Goal: Navigation & Orientation: Find specific page/section

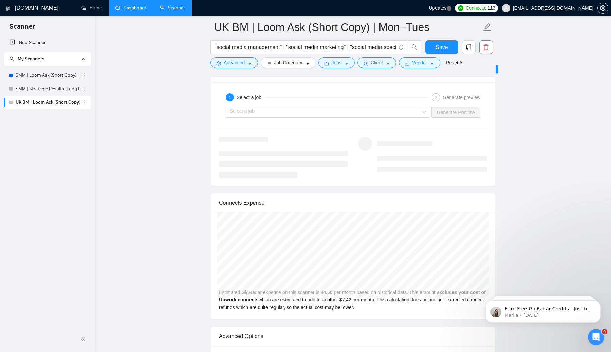
click at [128, 5] on link "Dashboard" at bounding box center [130, 8] width 31 height 6
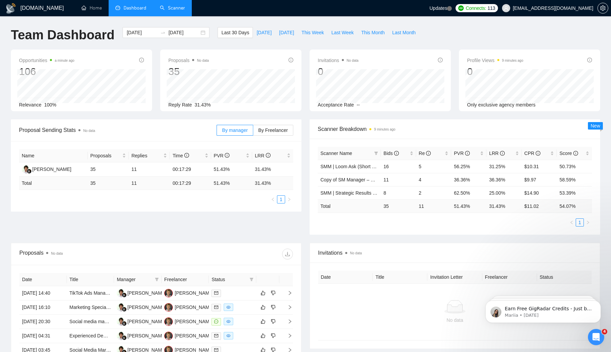
click at [172, 10] on link "Scanner" at bounding box center [172, 8] width 25 height 6
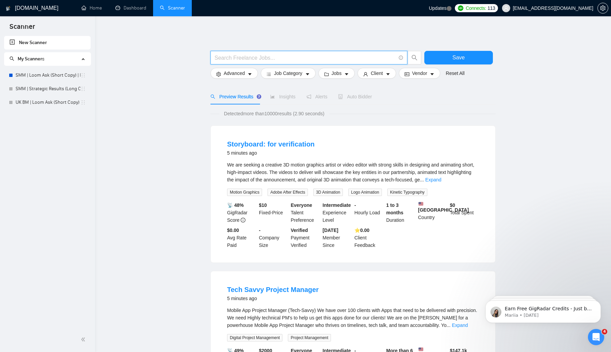
click at [238, 58] on input "text" at bounding box center [305, 58] width 181 height 8
click at [233, 74] on span "Advanced" at bounding box center [234, 73] width 21 height 7
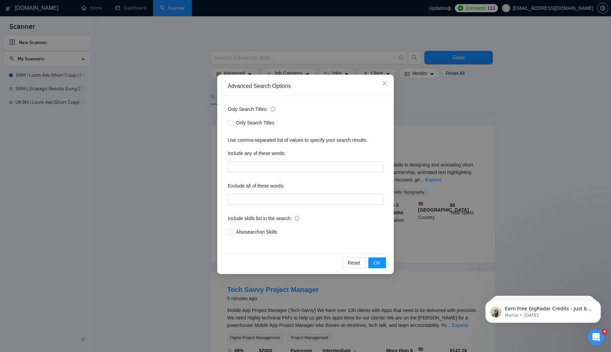
click at [256, 59] on div "Advanced Search Options Only Search Titles: Only Search Titles Use comma-separa…" at bounding box center [305, 176] width 611 height 352
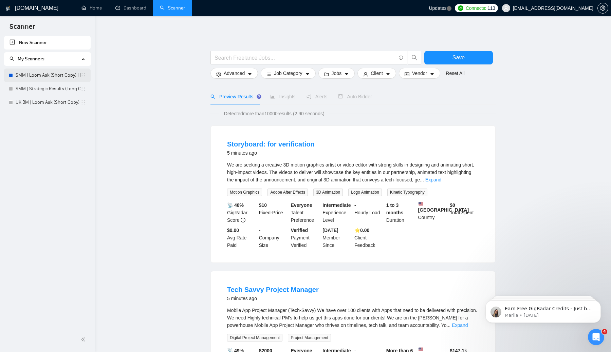
click at [49, 75] on link "SMM | Loom Ask (Short Copy) | Mon–Tues" at bounding box center [48, 76] width 65 height 14
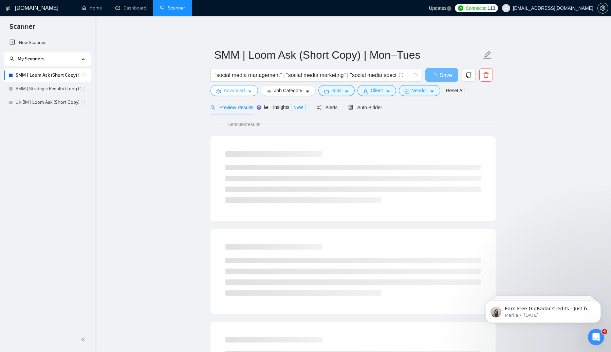
click at [236, 89] on span "Advanced" at bounding box center [234, 90] width 21 height 7
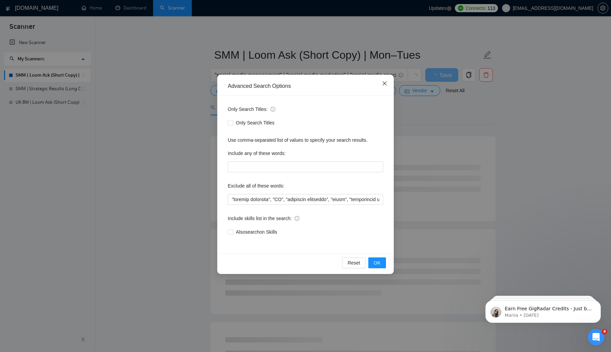
click at [382, 80] on span "Close" at bounding box center [384, 84] width 18 height 18
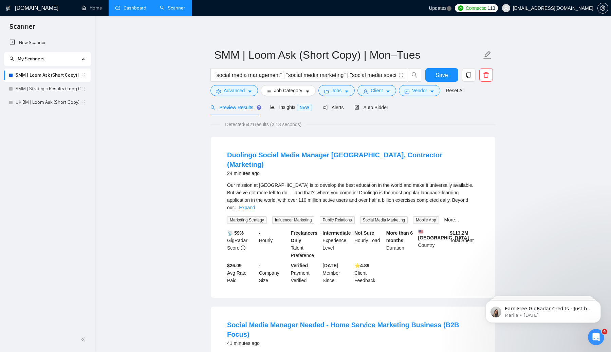
click at [130, 11] on link "Dashboard" at bounding box center [130, 8] width 31 height 6
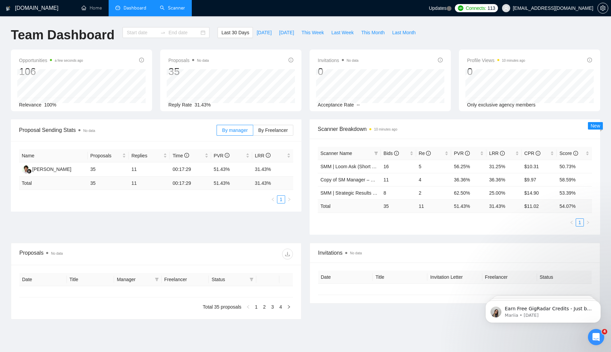
type input "[DATE]"
